Goal: Find specific page/section: Find specific page/section

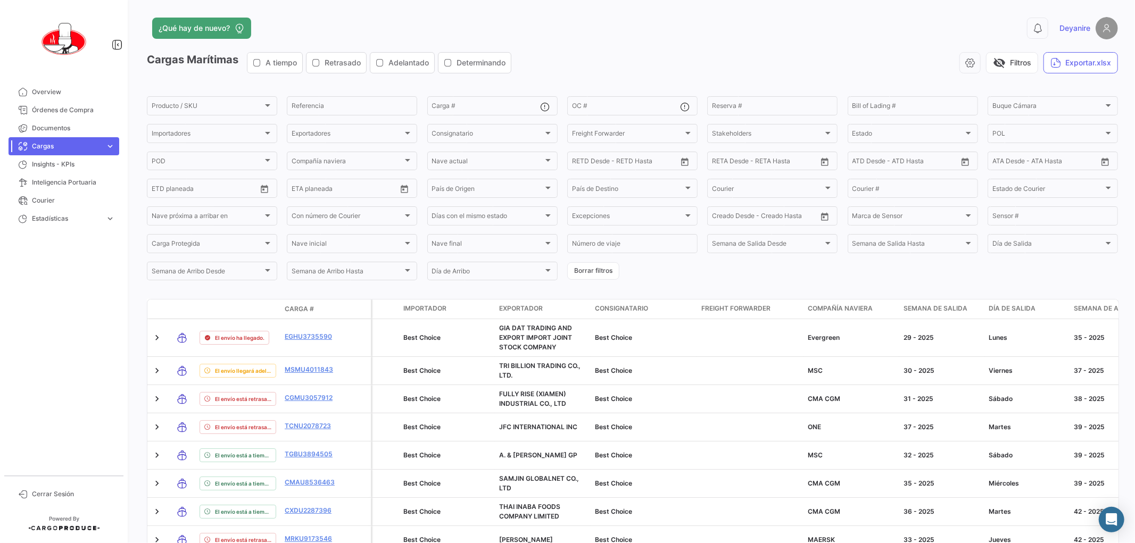
click at [51, 143] on span "Cargas" at bounding box center [66, 147] width 69 height 10
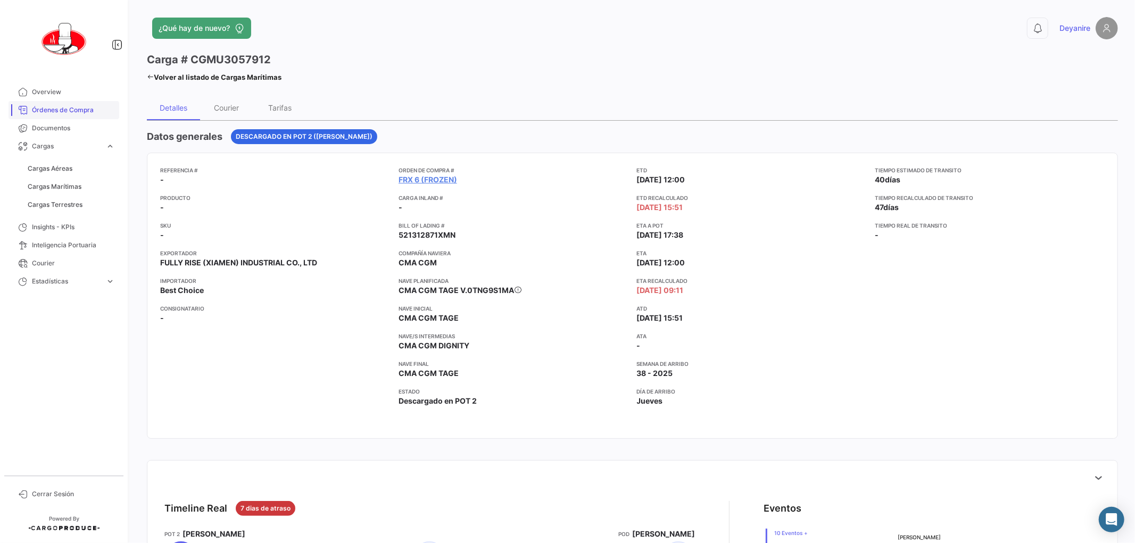
click at [52, 104] on link "Órdenes de Compra" at bounding box center [64, 110] width 111 height 18
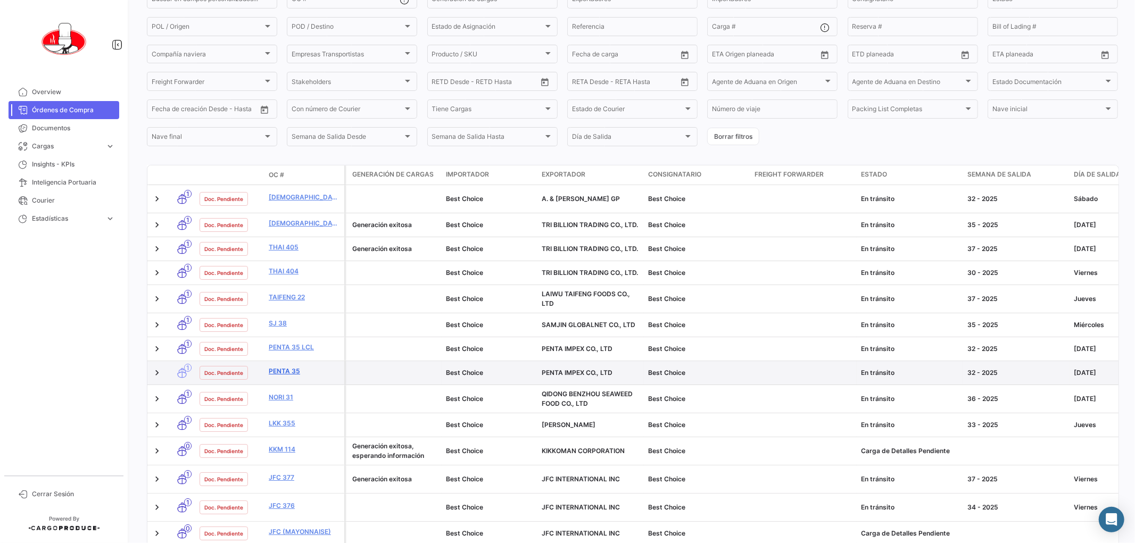
scroll to position [118, 0]
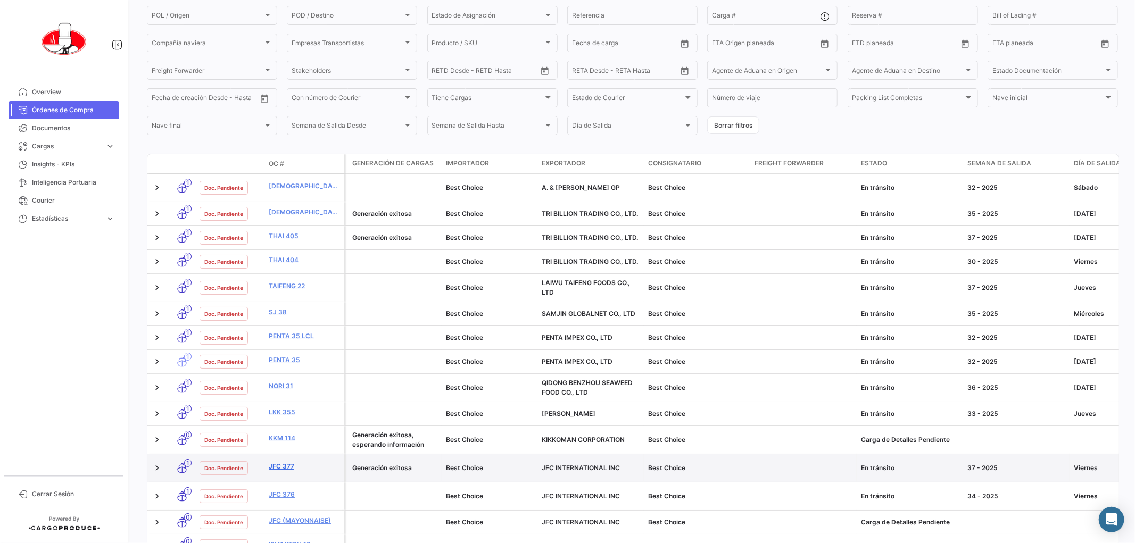
click at [281, 462] on link "JFC 377" at bounding box center [304, 467] width 71 height 10
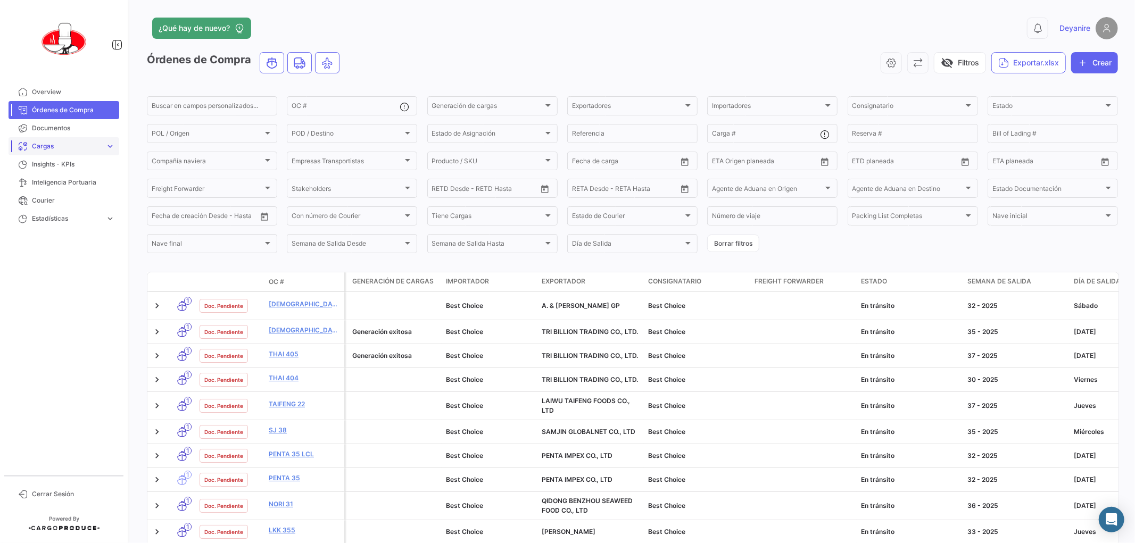
click at [46, 142] on span "Cargas" at bounding box center [66, 147] width 69 height 10
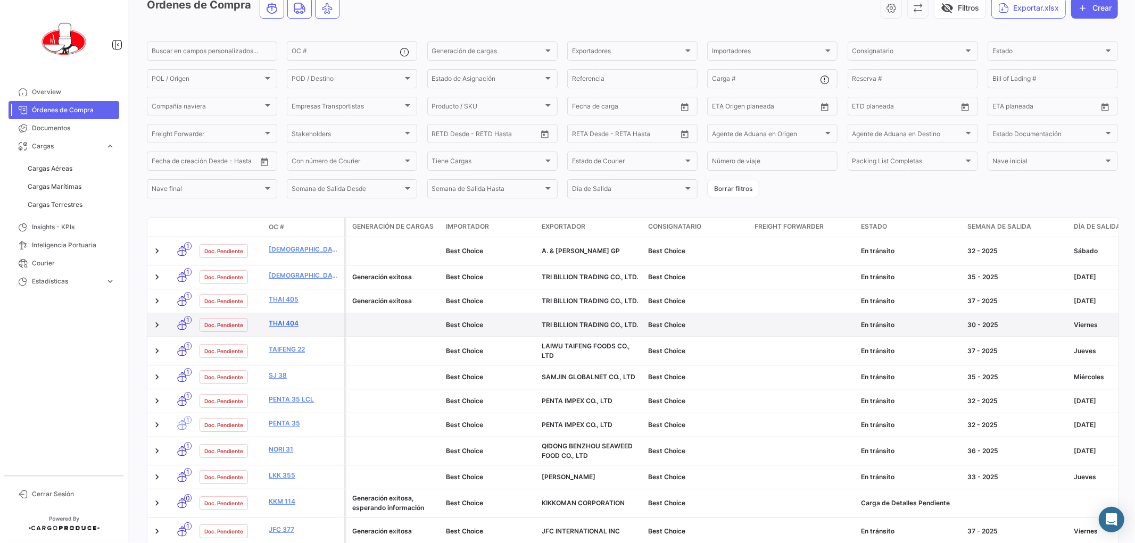
scroll to position [118, 0]
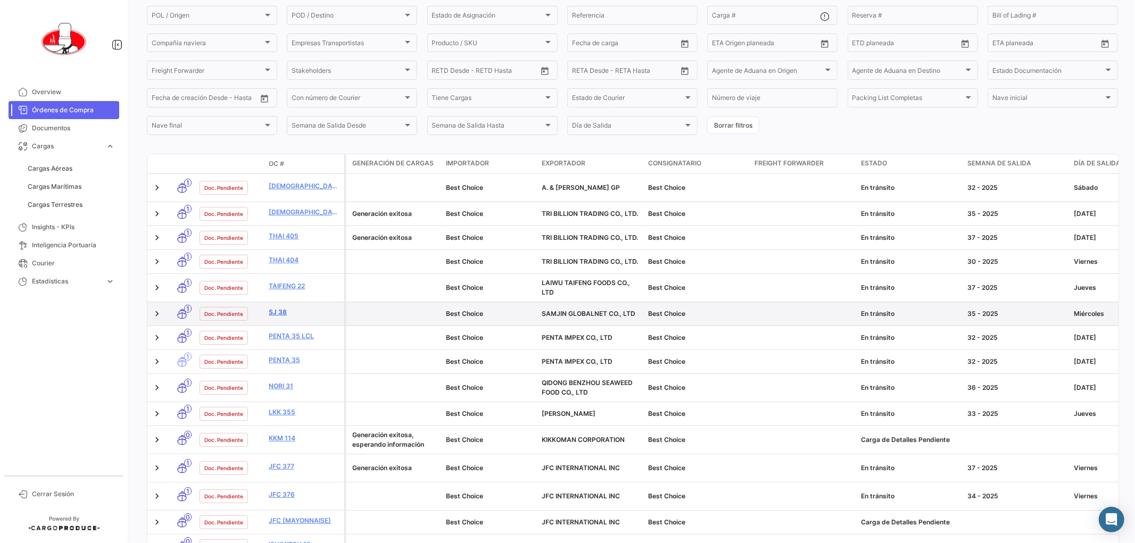
click at [279, 307] on link "SJ 38" at bounding box center [304, 312] width 71 height 10
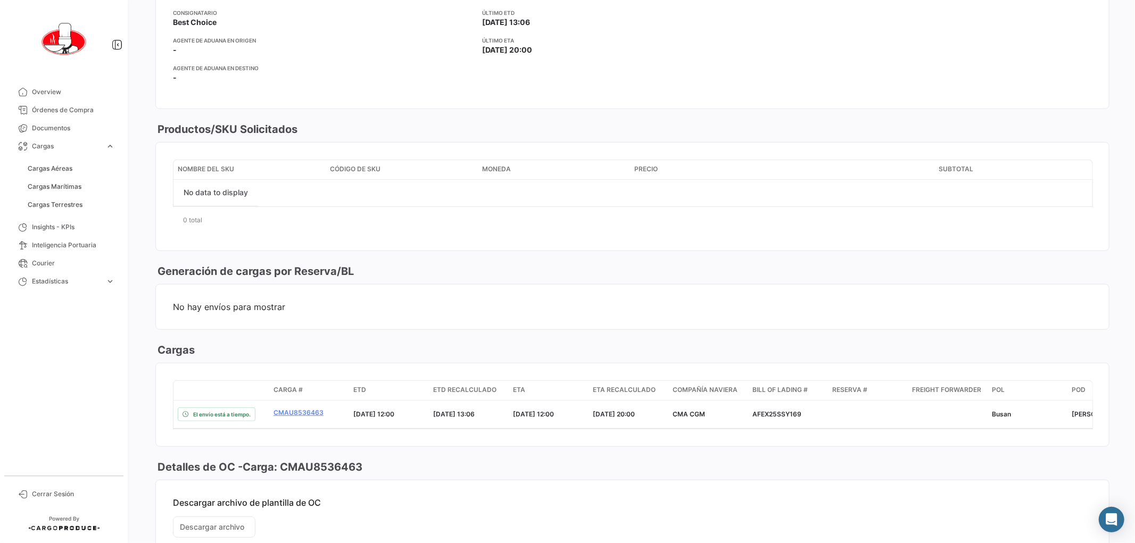
scroll to position [413, 0]
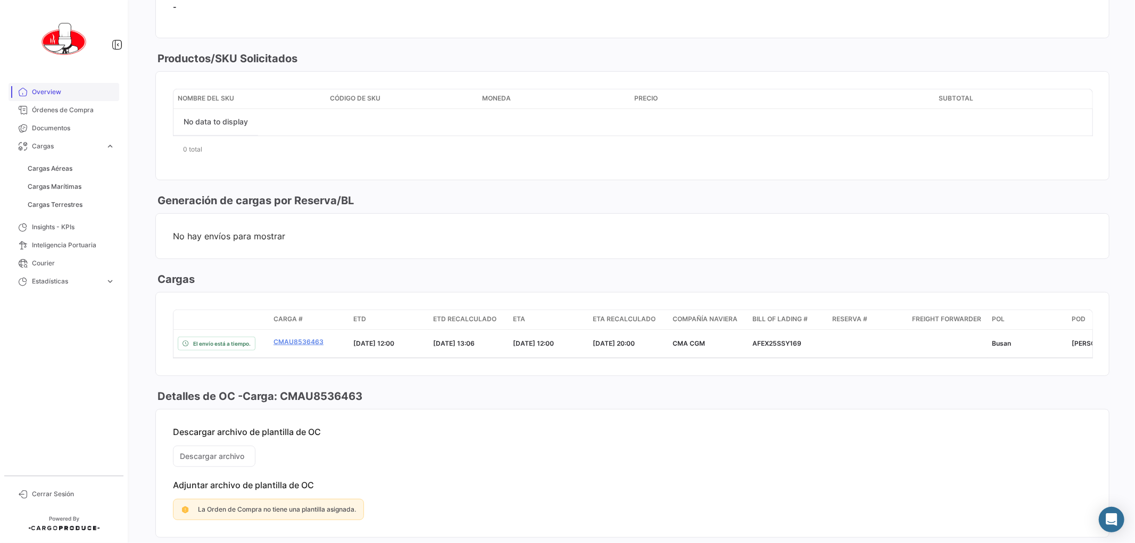
click at [52, 90] on span "Overview" at bounding box center [73, 92] width 83 height 10
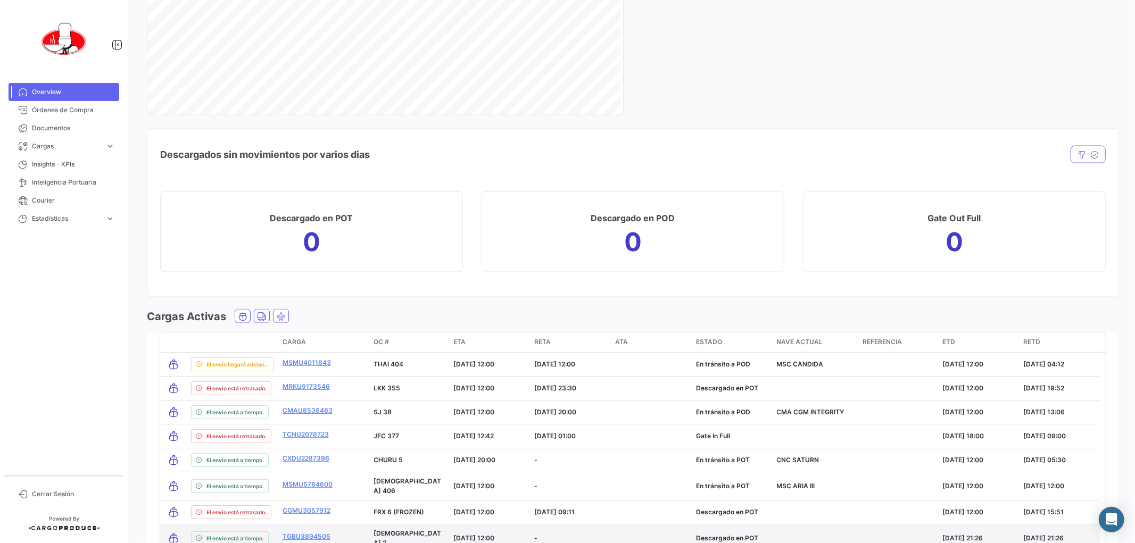
scroll to position [1397, 0]
